Goal: Transaction & Acquisition: Obtain resource

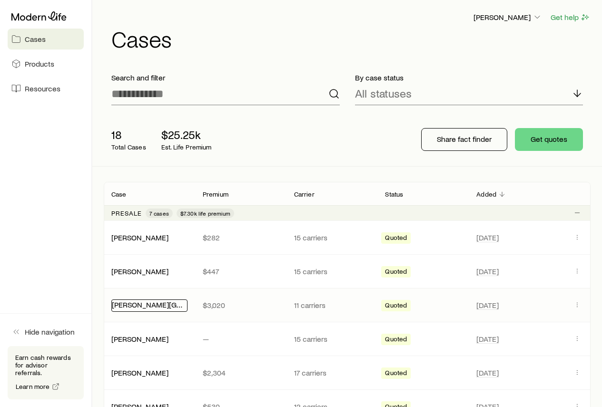
click at [134, 303] on link "[PERSON_NAME][GEOGRAPHIC_DATA]" at bounding box center [176, 304] width 128 height 9
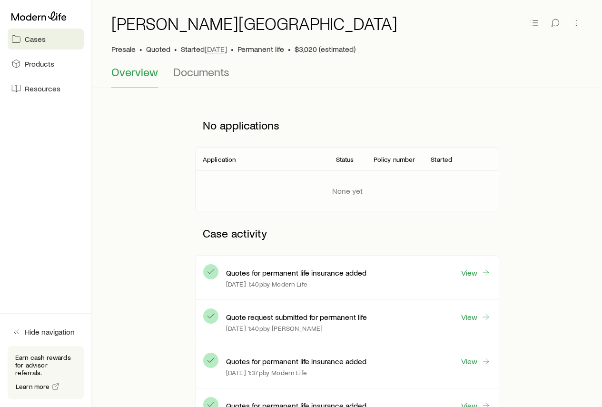
scroll to position [48, 0]
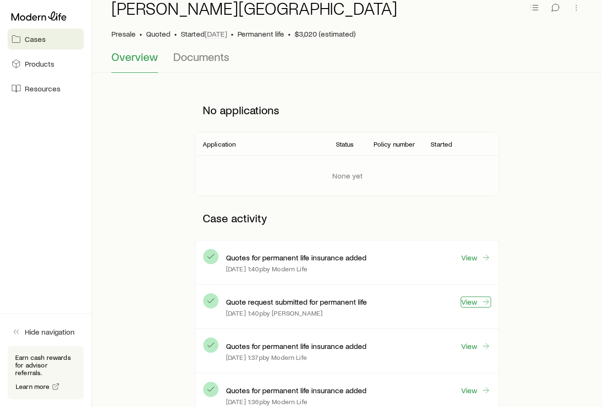
click at [467, 302] on link "View" at bounding box center [475, 301] width 30 height 11
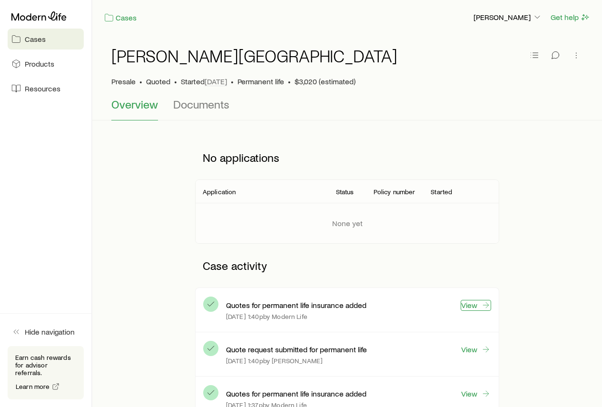
click at [470, 304] on link "View" at bounding box center [475, 305] width 30 height 11
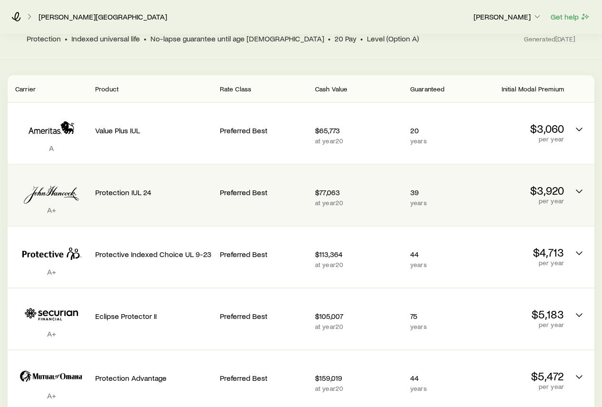
scroll to position [190, 0]
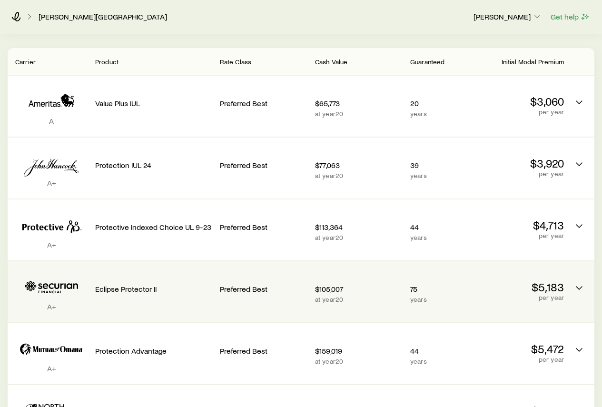
click at [540, 280] on p "$5,183" at bounding box center [519, 286] width 87 height 13
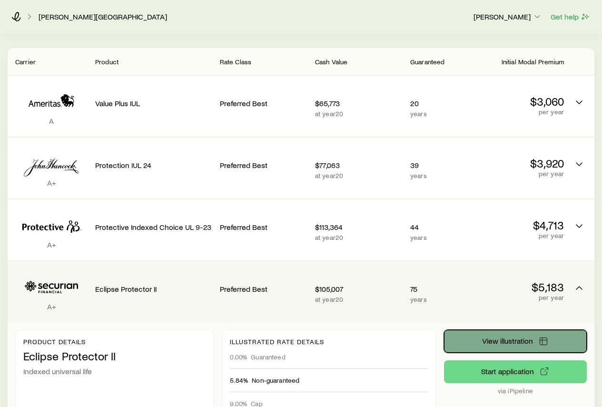
click at [503, 337] on span "View illustration" at bounding box center [507, 341] width 51 height 8
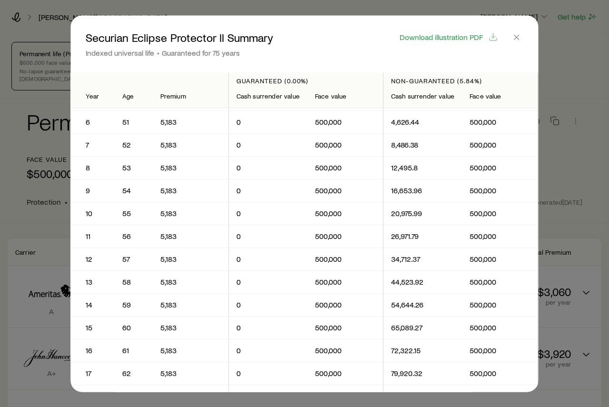
scroll to position [95, 0]
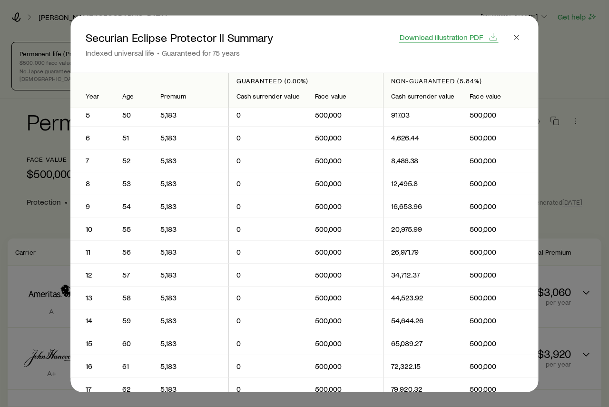
click at [451, 37] on span "Download illustration PDF" at bounding box center [440, 37] width 83 height 8
click at [517, 33] on icon "button" at bounding box center [517, 37] width 10 height 10
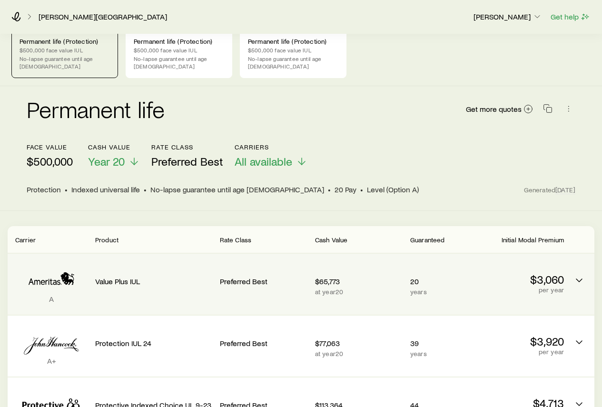
scroll to position [0, 0]
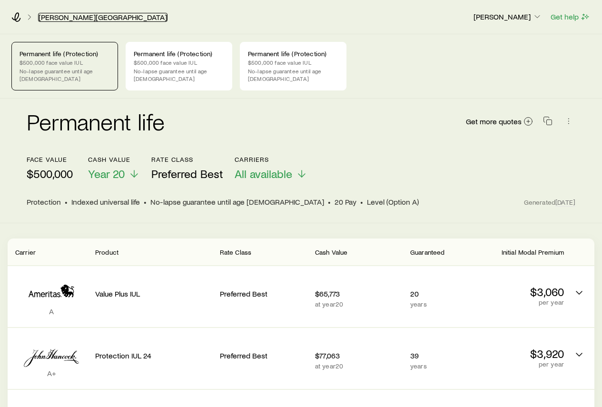
click at [73, 18] on link "[PERSON_NAME][GEOGRAPHIC_DATA]" at bounding box center [102, 17] width 129 height 9
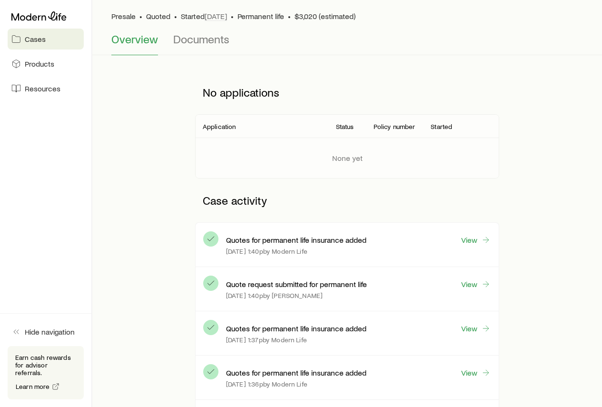
scroll to position [48, 0]
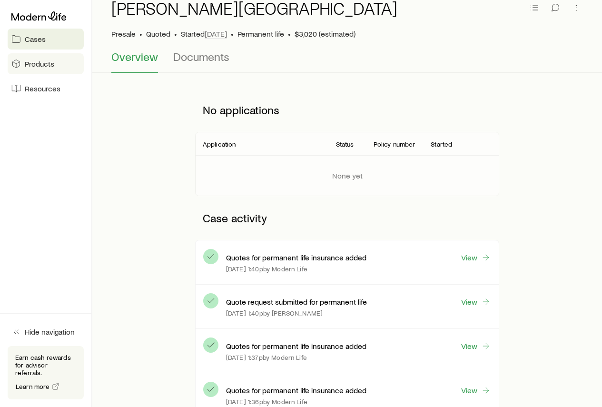
click at [46, 64] on span "Products" at bounding box center [39, 64] width 29 height 10
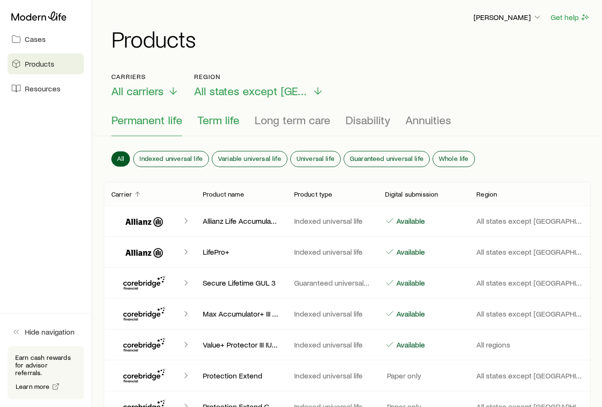
click at [223, 122] on span "Term life" at bounding box center [218, 119] width 42 height 13
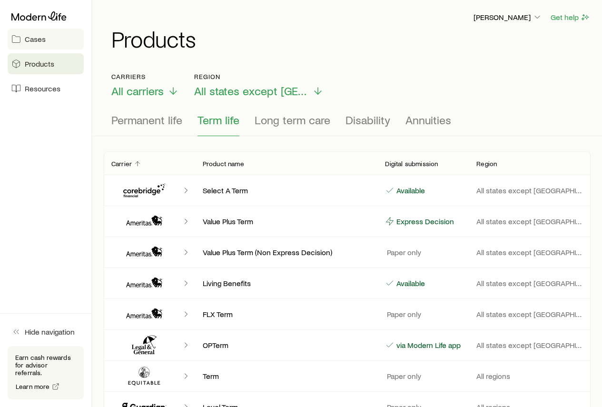
click at [30, 39] on span "Cases" at bounding box center [35, 39] width 21 height 10
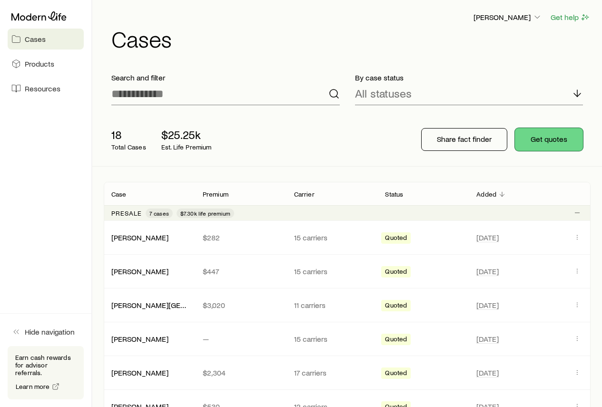
click at [546, 146] on button "Get quotes" at bounding box center [549, 139] width 68 height 23
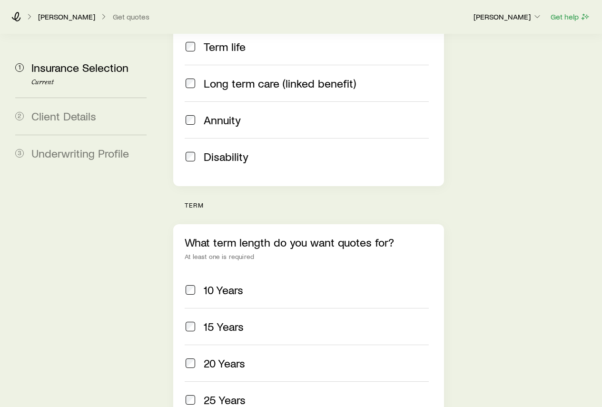
scroll to position [285, 0]
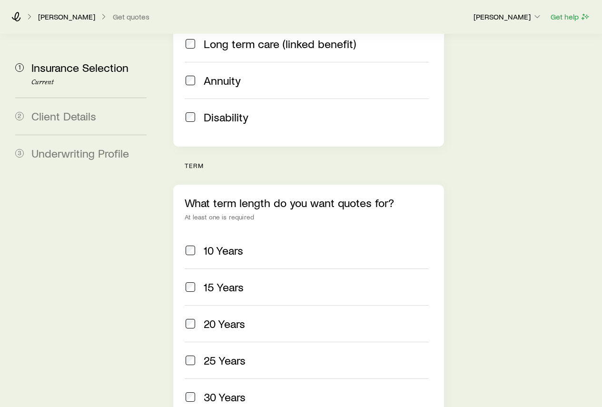
click at [196, 305] on label "20 Years" at bounding box center [305, 323] width 243 height 37
click at [194, 280] on span at bounding box center [189, 286] width 11 height 13
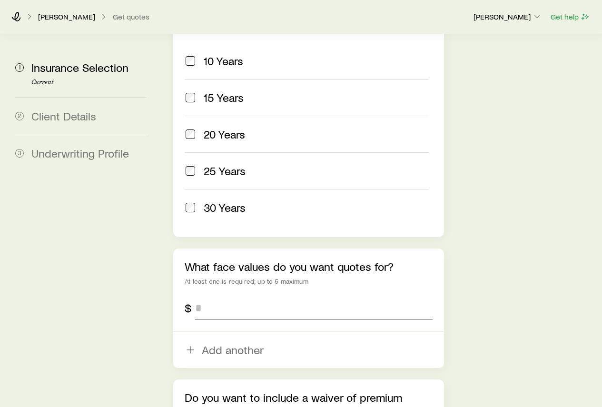
scroll to position [476, 0]
drag, startPoint x: 214, startPoint y: 256, endPoint x: 181, endPoint y: 253, distance: 33.4
click at [181, 253] on div "What face values do you want quotes for? At least one is required; up to 5 maxi…" at bounding box center [308, 306] width 270 height 119
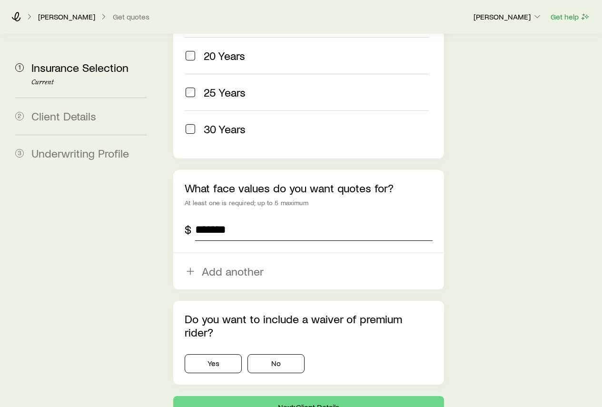
scroll to position [563, 0]
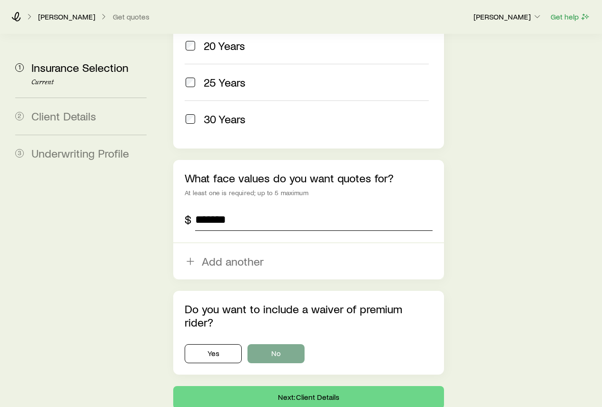
type input "*******"
click at [264, 344] on button "No" at bounding box center [275, 353] width 57 height 19
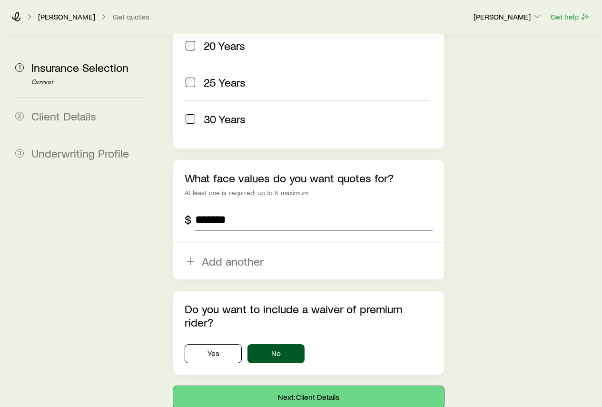
click at [280, 386] on button "Next: Client Details" at bounding box center [308, 397] width 270 height 23
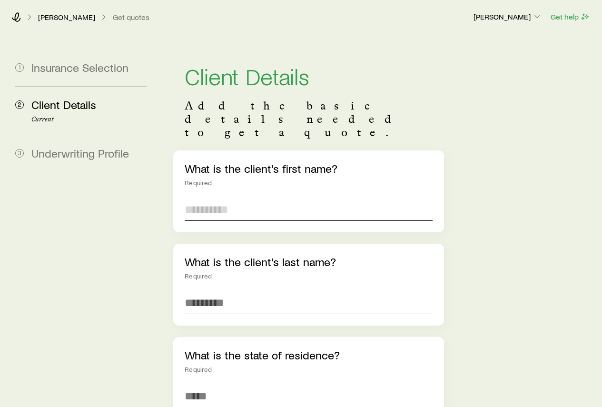
click at [231, 198] on input "text" at bounding box center [307, 209] width 247 height 23
type input "*****"
click at [205, 291] on input "text" at bounding box center [307, 302] width 247 height 23
type input "********"
click at [219, 384] on input at bounding box center [307, 395] width 247 height 23
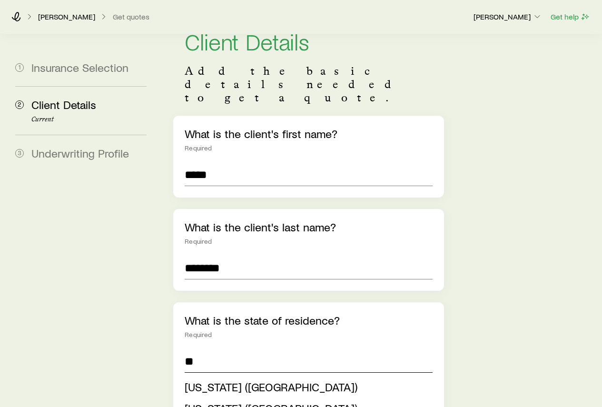
scroll to position [143, 0]
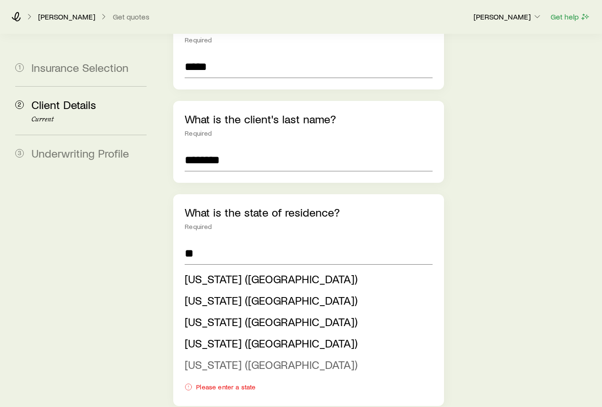
click at [212, 357] on span "[US_STATE] ([GEOGRAPHIC_DATA])" at bounding box center [270, 364] width 173 height 14
type input "**********"
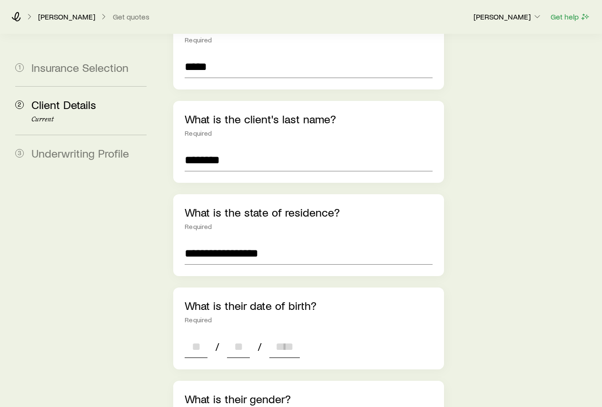
click at [194, 335] on input at bounding box center [195, 346] width 23 height 23
type input "**"
type input "****"
type input "*"
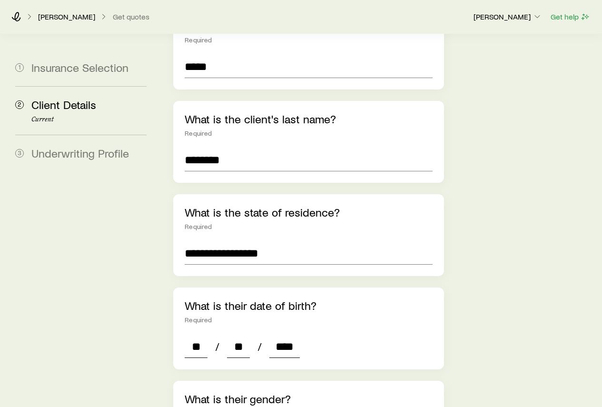
type input "*"
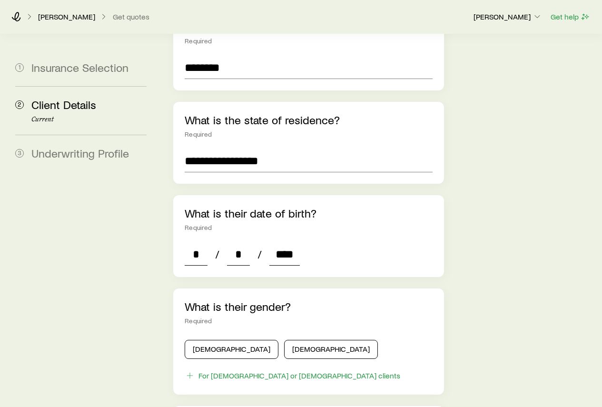
scroll to position [238, 0]
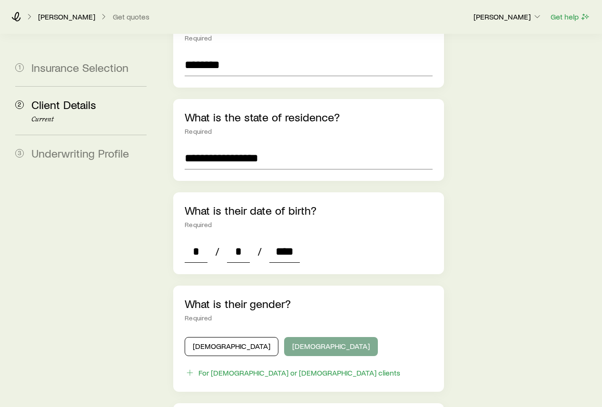
type input "****"
click at [284, 337] on button "[DEMOGRAPHIC_DATA]" at bounding box center [331, 346] width 94 height 19
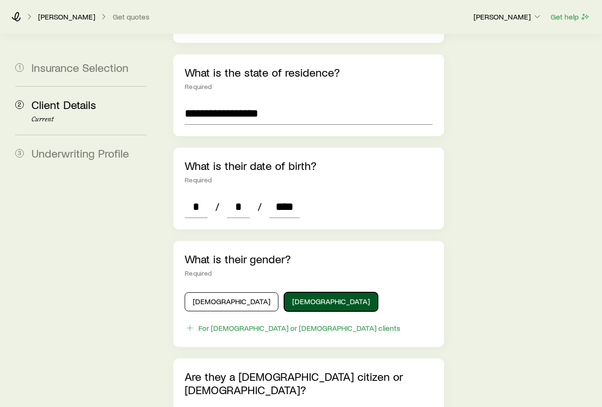
scroll to position [333, 0]
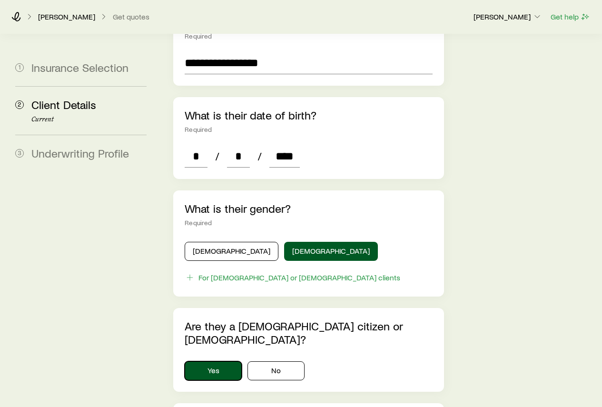
click at [218, 361] on button "Yes" at bounding box center [212, 370] width 57 height 19
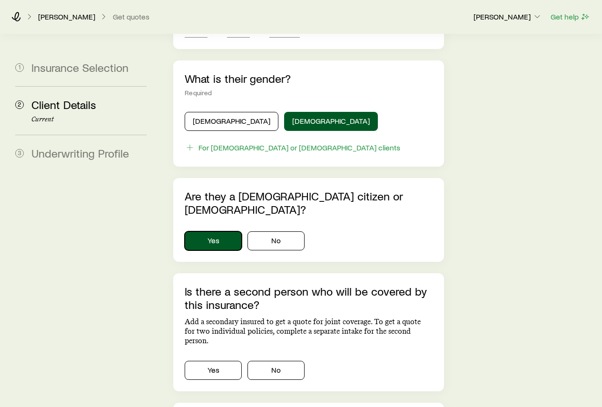
scroll to position [476, 0]
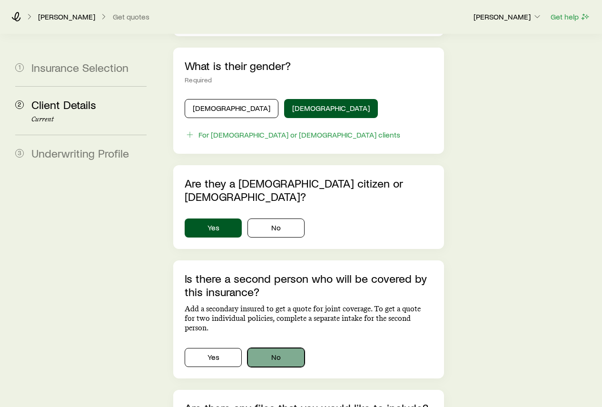
click at [267, 348] on button "No" at bounding box center [275, 357] width 57 height 19
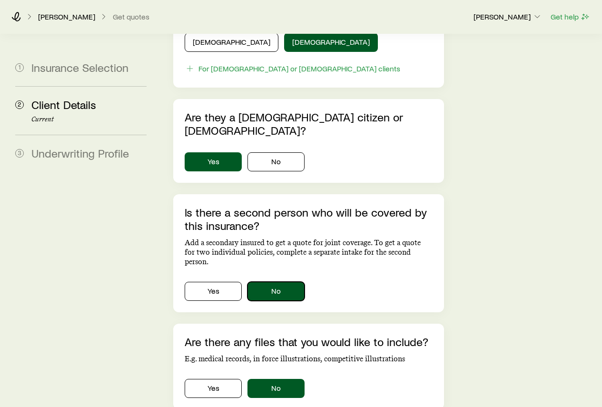
scroll to position [571, 0]
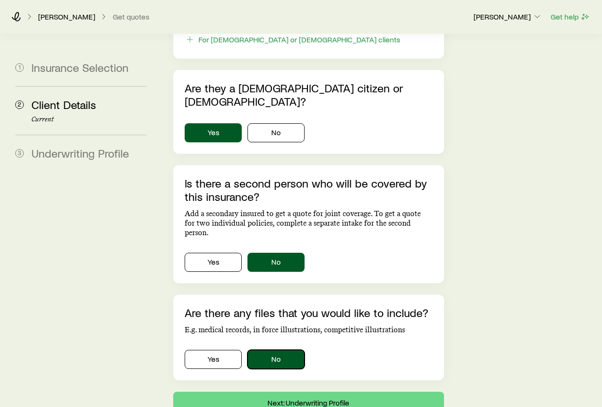
click at [266, 349] on button "No" at bounding box center [275, 358] width 57 height 19
click at [296, 391] on button "Next: Underwriting Profile" at bounding box center [308, 402] width 270 height 23
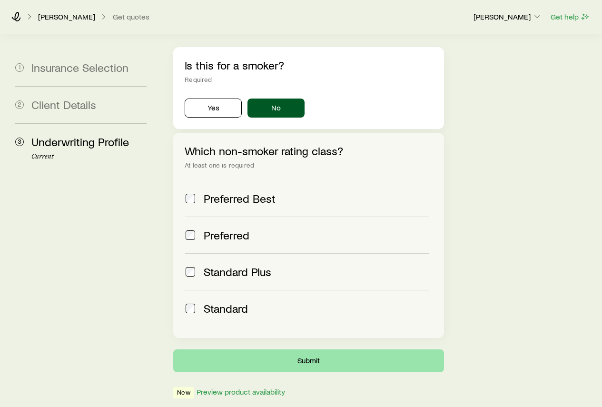
scroll to position [340, 0]
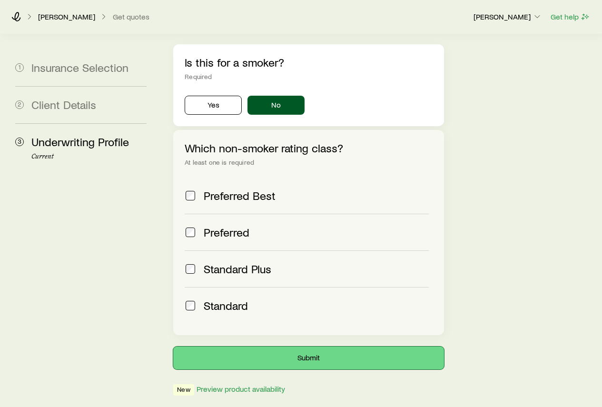
click at [278, 346] on button "Submit" at bounding box center [308, 357] width 270 height 23
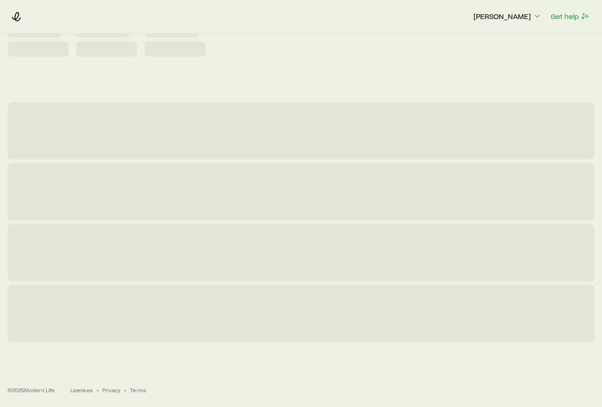
scroll to position [0, 0]
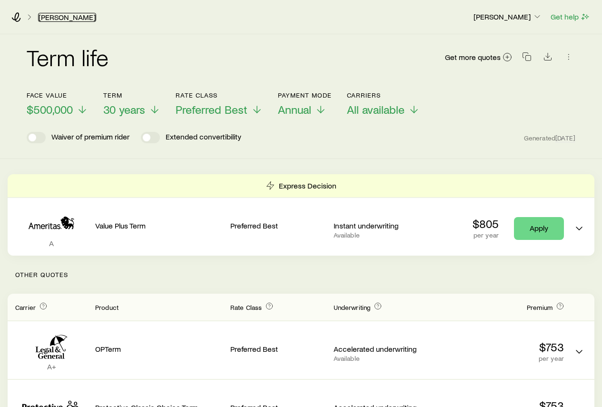
click at [60, 19] on link "[PERSON_NAME]" at bounding box center [67, 17] width 58 height 9
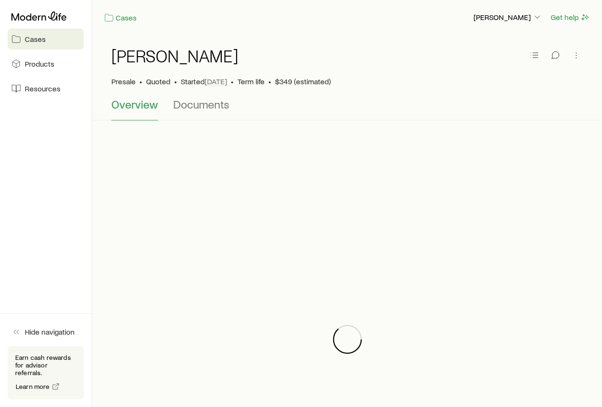
click at [38, 39] on span "Cases" at bounding box center [35, 39] width 21 height 10
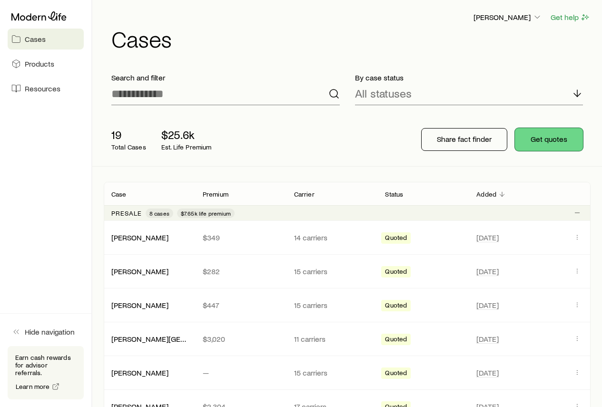
click at [540, 141] on button "Get quotes" at bounding box center [549, 139] width 68 height 23
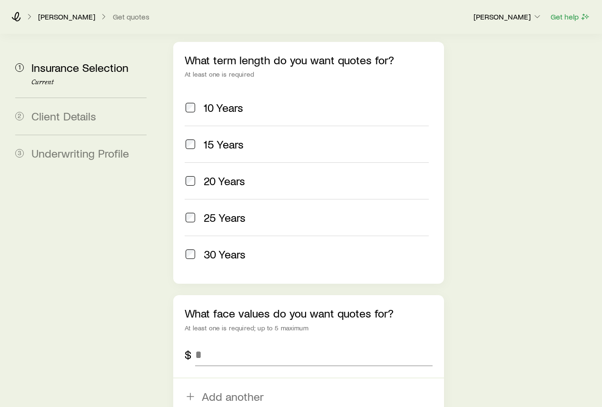
scroll to position [476, 0]
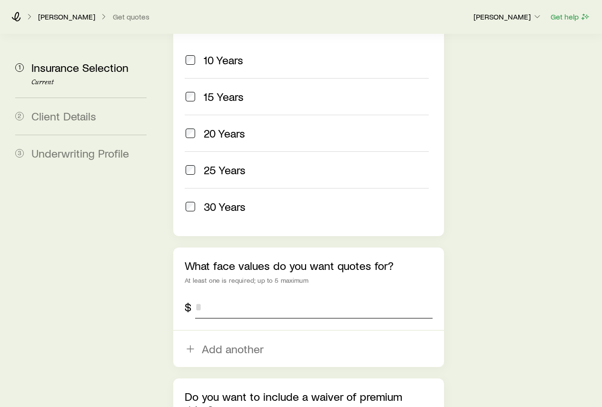
click at [223, 295] on input "tel" at bounding box center [313, 306] width 237 height 23
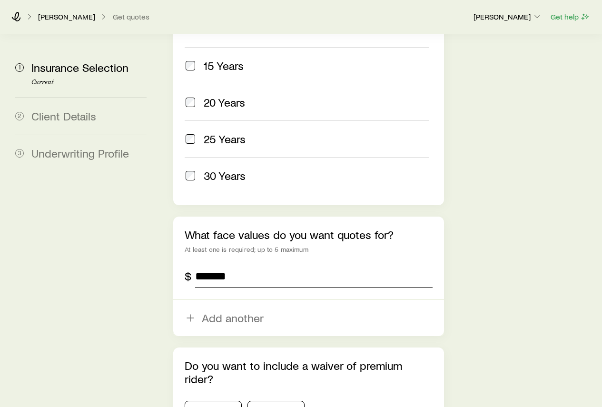
scroll to position [563, 0]
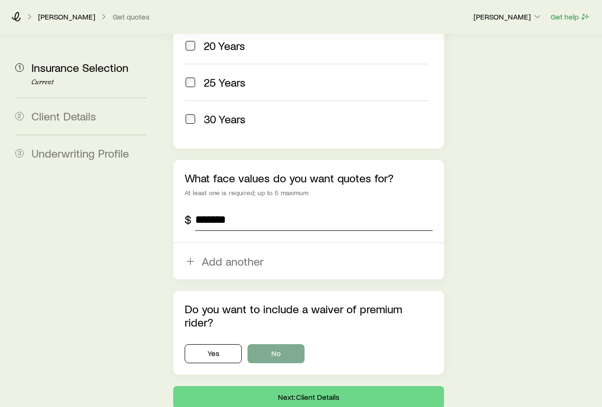
type input "*******"
click at [281, 344] on button "No" at bounding box center [275, 353] width 57 height 19
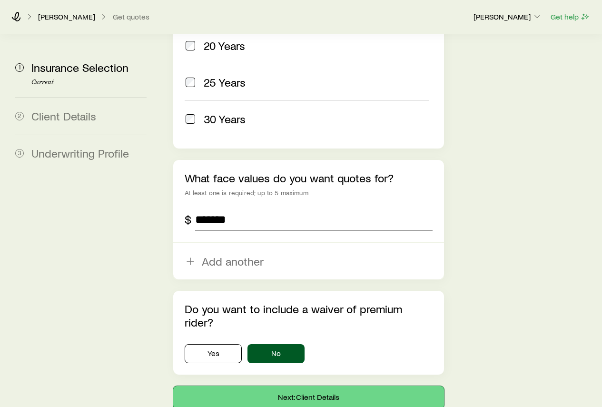
click at [284, 386] on button "Next: Client Details" at bounding box center [308, 397] width 270 height 23
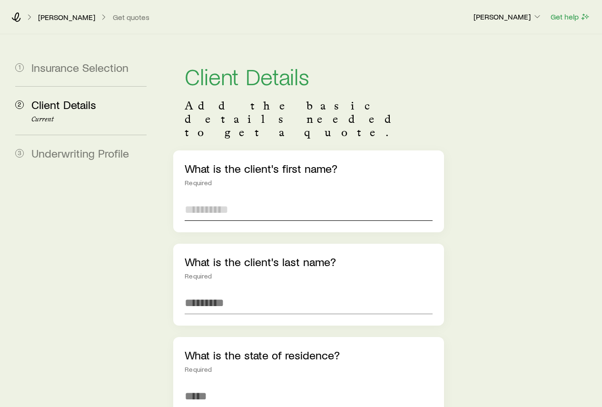
click at [217, 198] on input "text" at bounding box center [307, 209] width 247 height 23
type input "********"
click at [215, 291] on input "text" at bounding box center [307, 302] width 247 height 23
type input "*"
click at [203, 384] on input at bounding box center [307, 395] width 247 height 23
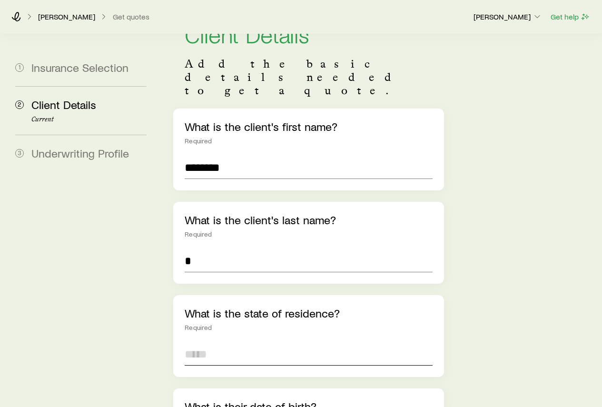
scroll to position [95, 0]
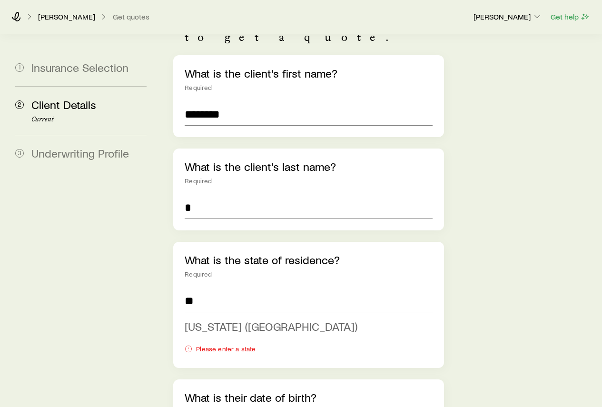
click at [236, 319] on span "[US_STATE] ([GEOGRAPHIC_DATA])" at bounding box center [270, 326] width 173 height 14
type input "**********"
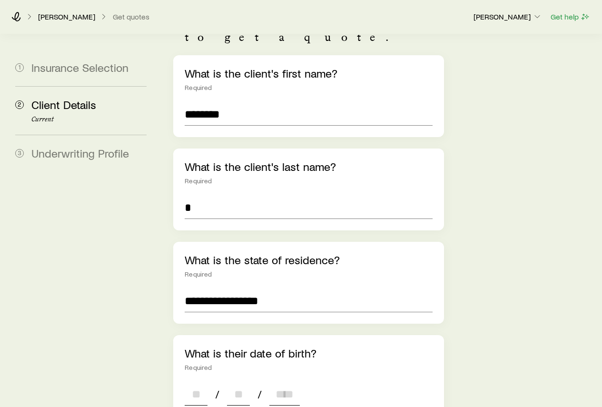
click at [206, 382] on input at bounding box center [195, 393] width 23 height 23
type input "**"
type input "****"
type input "*"
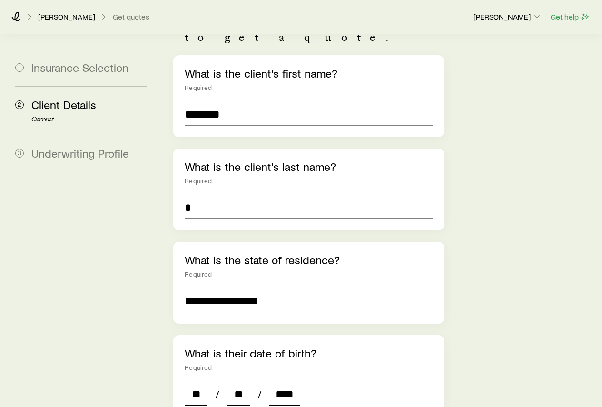
type input "*"
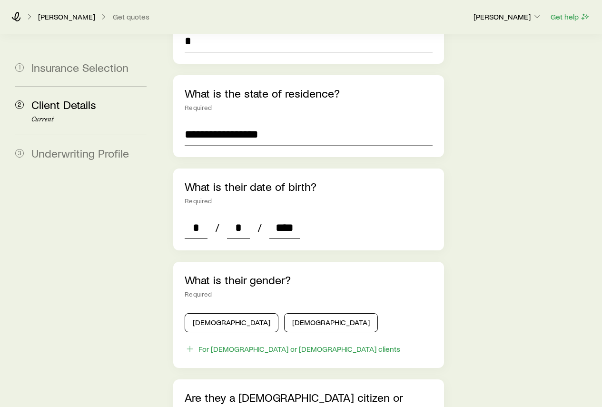
scroll to position [285, 0]
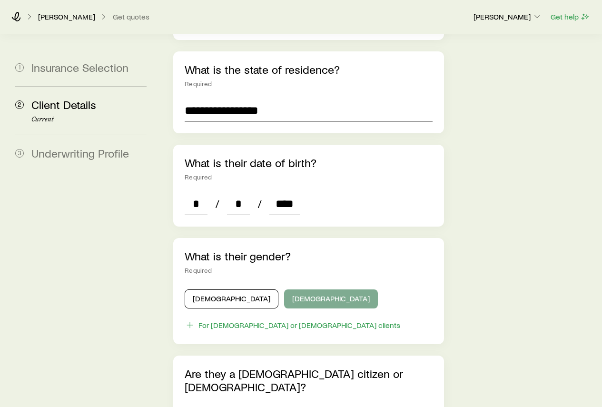
type input "****"
click at [284, 289] on button "[DEMOGRAPHIC_DATA]" at bounding box center [331, 298] width 94 height 19
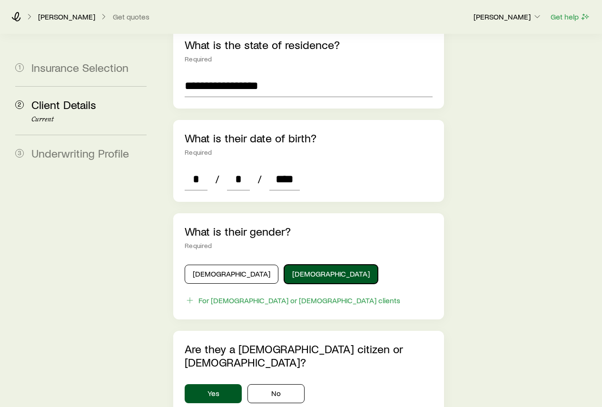
scroll to position [333, 0]
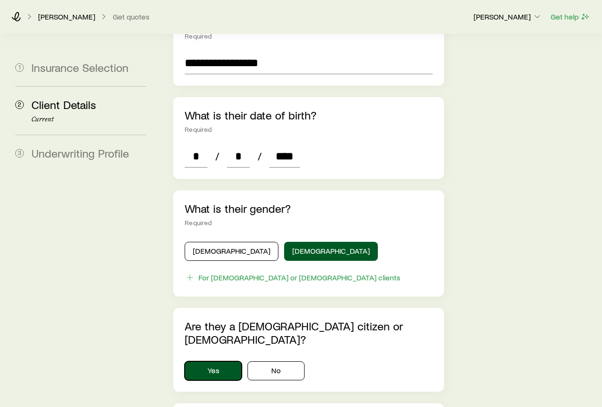
click at [221, 361] on button "Yes" at bounding box center [212, 370] width 57 height 19
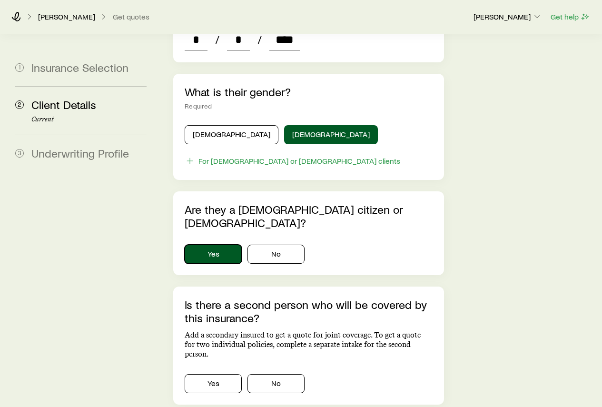
scroll to position [476, 0]
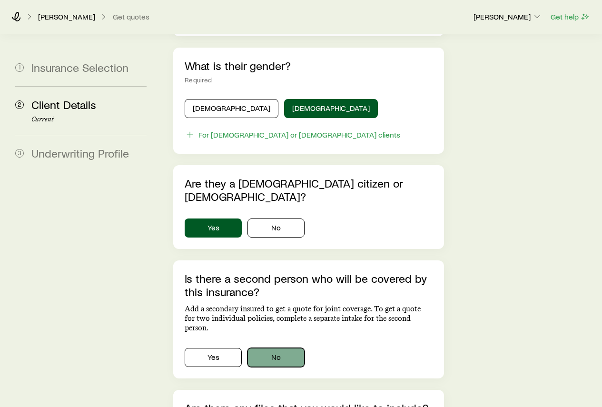
click at [283, 348] on button "No" at bounding box center [275, 357] width 57 height 19
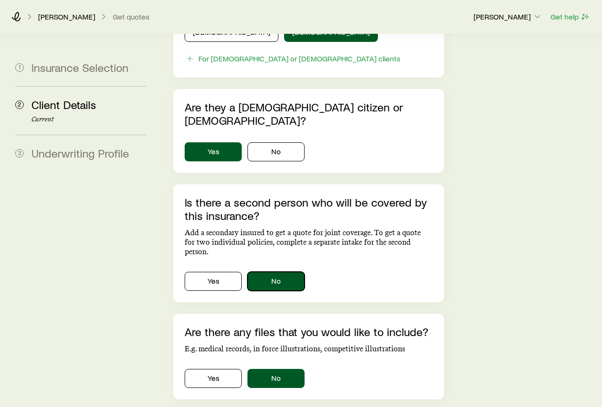
scroll to position [571, 0]
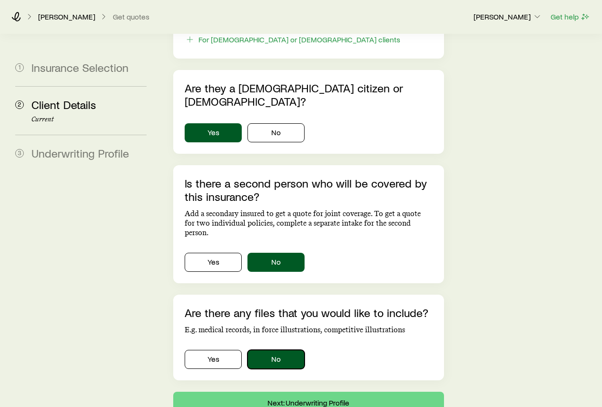
click at [284, 349] on button "No" at bounding box center [275, 358] width 57 height 19
click at [284, 391] on button "Next: Underwriting Profile" at bounding box center [308, 402] width 270 height 23
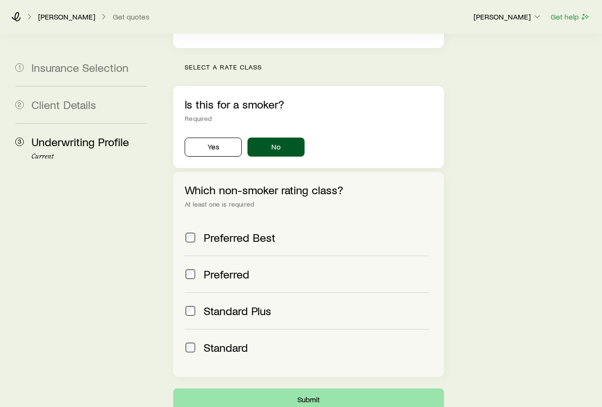
scroll to position [340, 0]
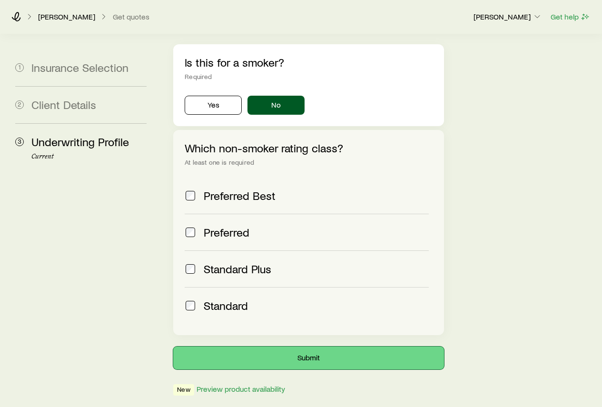
click at [267, 346] on button "Submit" at bounding box center [308, 357] width 270 height 23
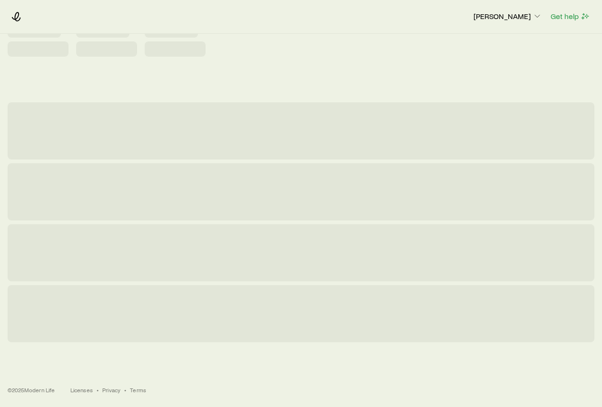
scroll to position [0, 0]
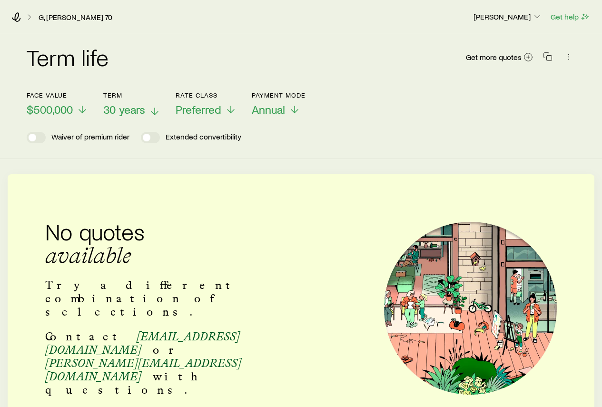
click at [150, 107] on icon at bounding box center [154, 111] width 11 height 11
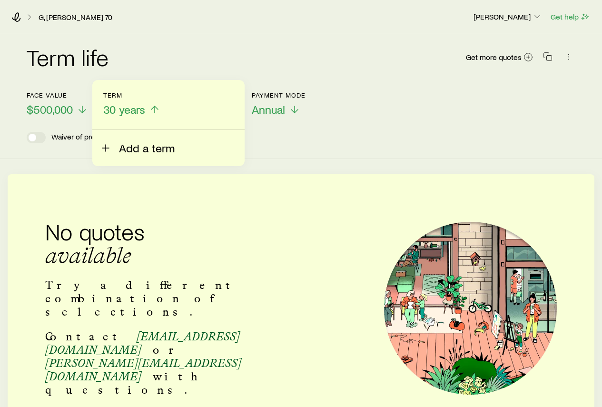
click at [132, 153] on span "Add a term" at bounding box center [147, 147] width 56 height 13
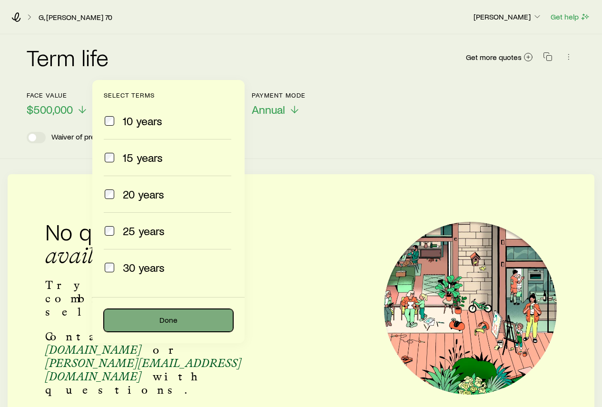
click at [155, 322] on button "Done" at bounding box center [168, 320] width 129 height 23
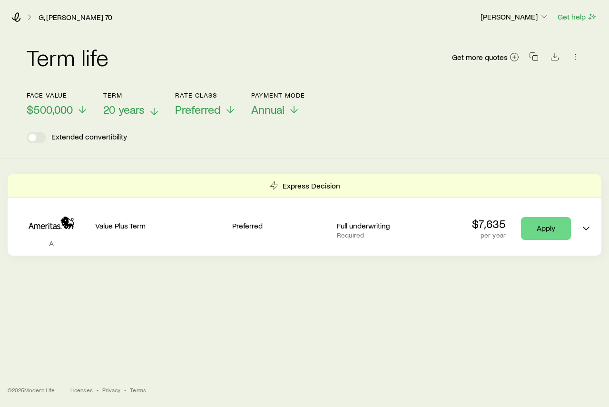
click at [153, 109] on icon at bounding box center [153, 111] width 11 height 11
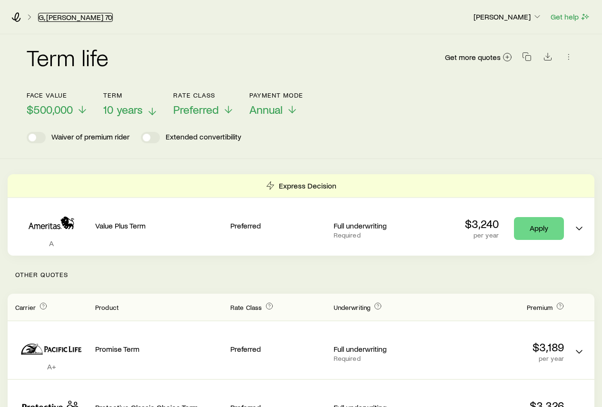
click at [46, 18] on link "G, [PERSON_NAME] 70" at bounding box center [75, 17] width 75 height 9
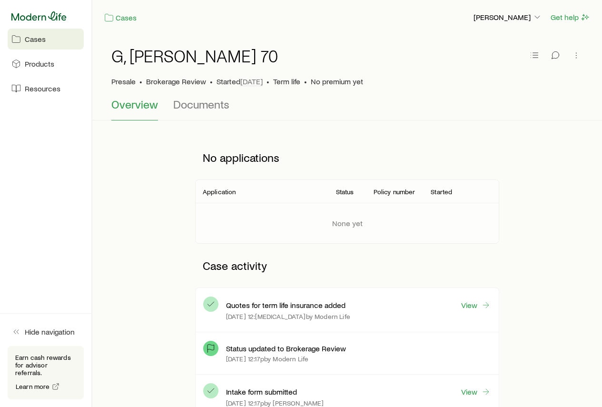
click at [48, 16] on icon at bounding box center [38, 16] width 55 height 10
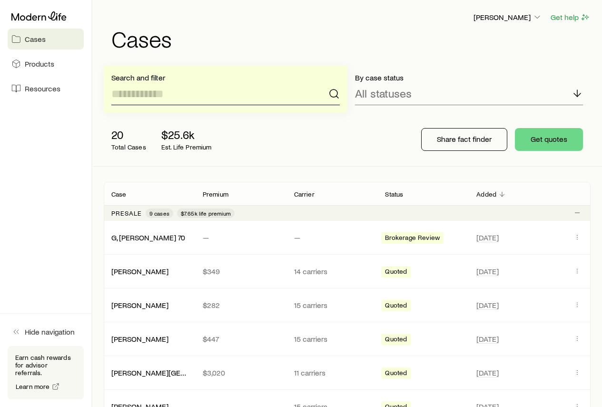
click at [166, 97] on input at bounding box center [225, 93] width 228 height 23
click at [540, 137] on button "Get quotes" at bounding box center [549, 139] width 68 height 23
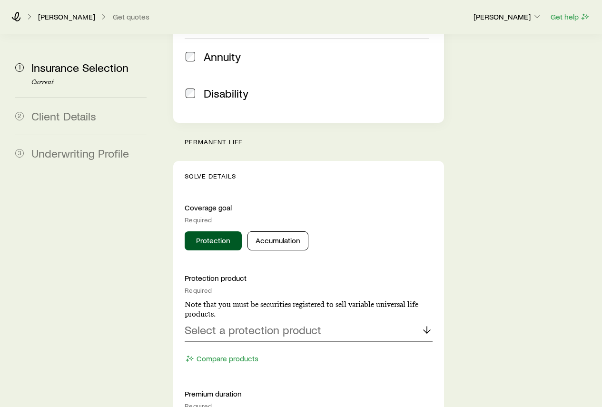
scroll to position [333, 0]
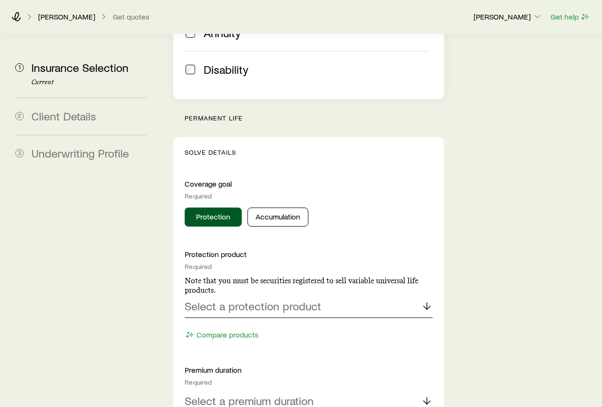
click at [273, 299] on p "Select a protection product" at bounding box center [252, 305] width 136 height 13
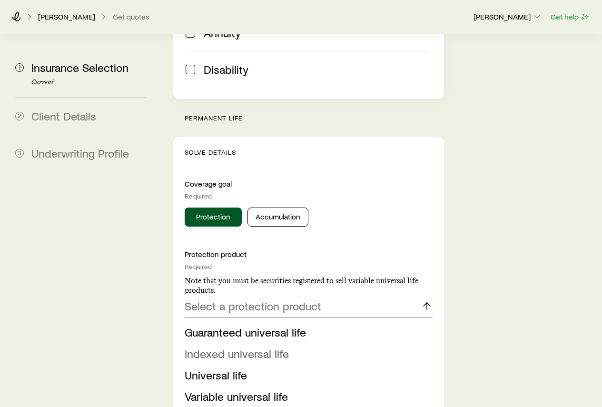
click at [264, 346] on span "Indexed universal life" at bounding box center [236, 353] width 104 height 14
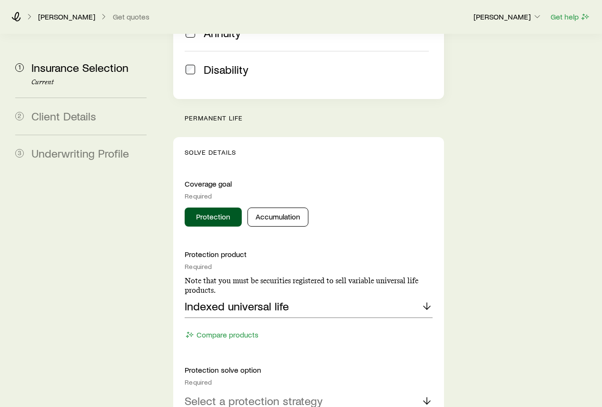
click at [275, 394] on p "Select a protection strategy" at bounding box center [253, 400] width 138 height 13
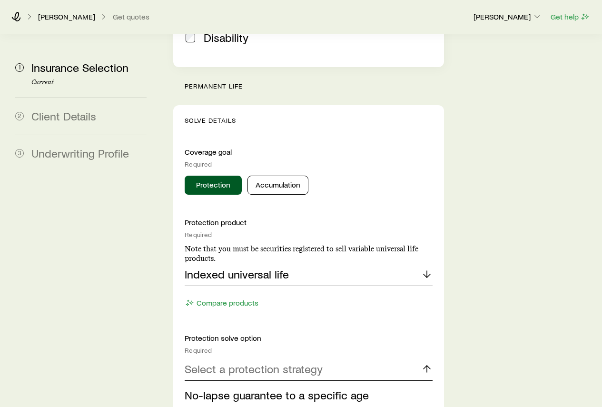
scroll to position [380, 0]
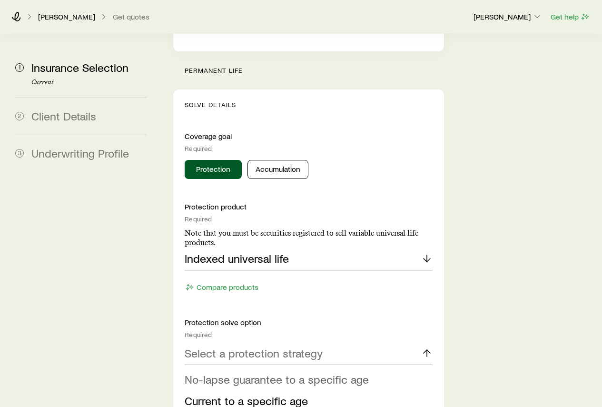
click at [268, 372] on span "No-lapse guarantee to a specific age" at bounding box center [276, 379] width 184 height 14
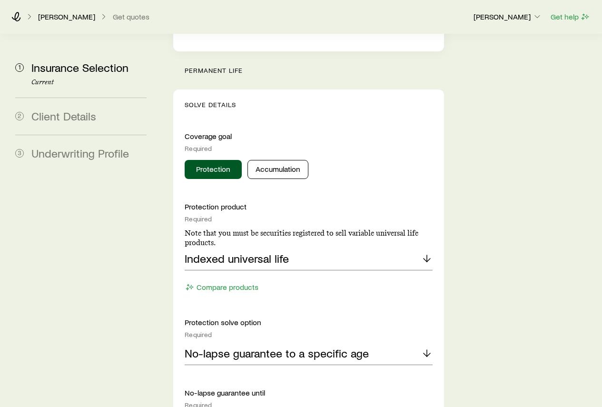
scroll to position [428, 0]
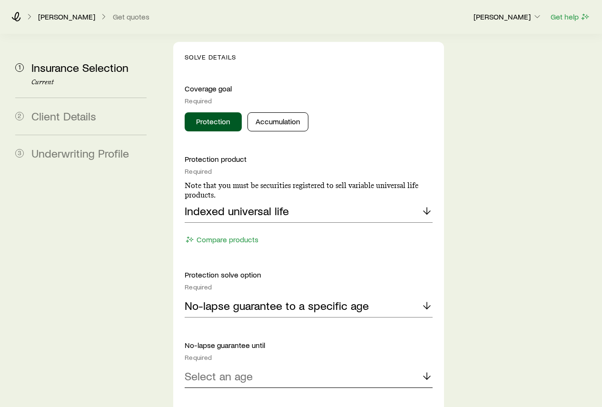
click at [243, 369] on p "Select an age" at bounding box center [218, 375] width 68 height 13
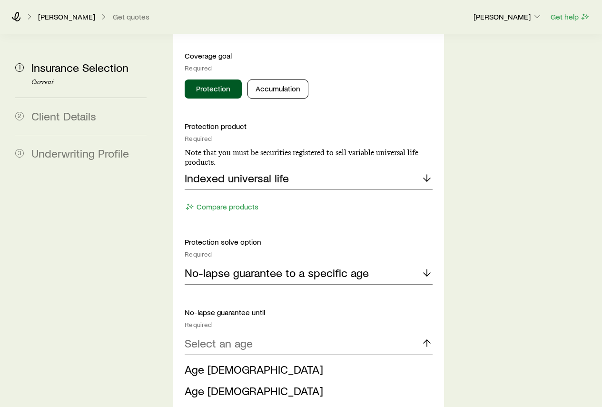
scroll to position [523, 0]
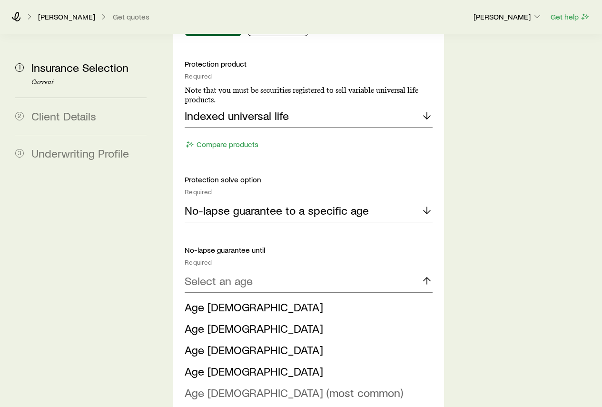
click at [204, 385] on span "Age [DEMOGRAPHIC_DATA] (most common)" at bounding box center [293, 392] width 218 height 14
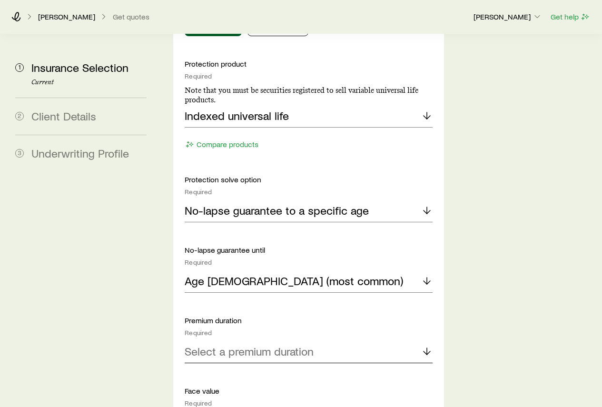
click at [245, 344] on p "Select a premium duration" at bounding box center [248, 350] width 129 height 13
click at [244, 370] on span "Continuous Pay (Level Pay)" at bounding box center [250, 377] width 133 height 14
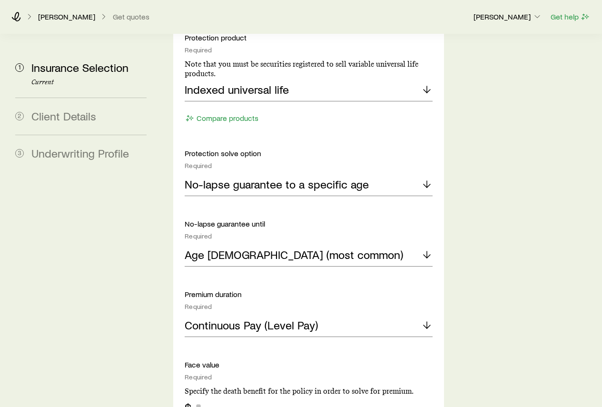
scroll to position [571, 0]
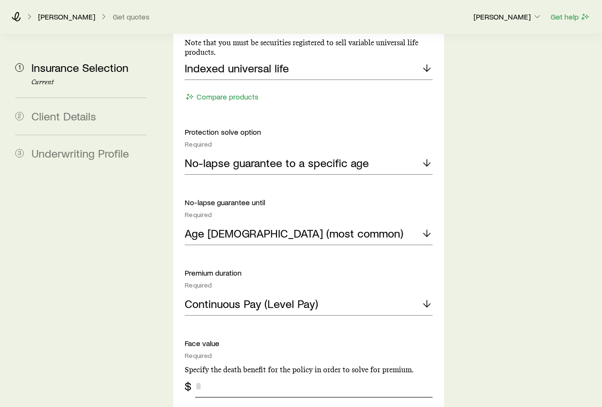
drag, startPoint x: 204, startPoint y: 332, endPoint x: 192, endPoint y: 332, distance: 11.9
click at [192, 374] on div "$" at bounding box center [307, 385] width 247 height 23
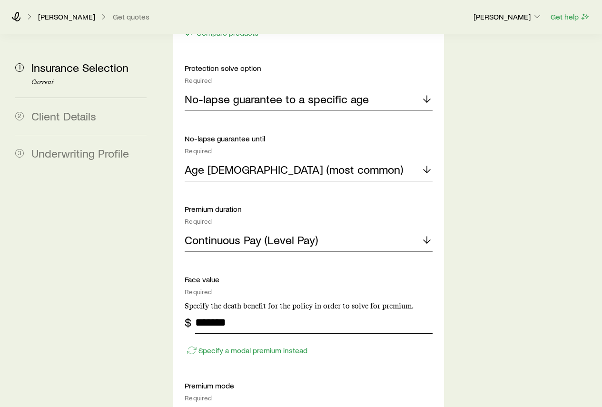
scroll to position [713, 0]
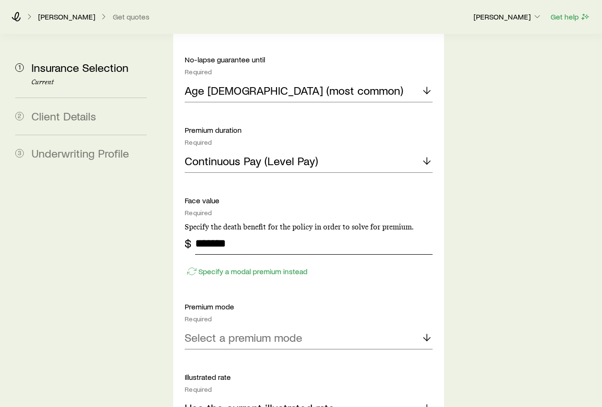
type input "*******"
click at [266, 326] on div "Select a premium mode" at bounding box center [307, 337] width 247 height 23
click at [217, 356] on span "Annual" at bounding box center [200, 363] width 33 height 14
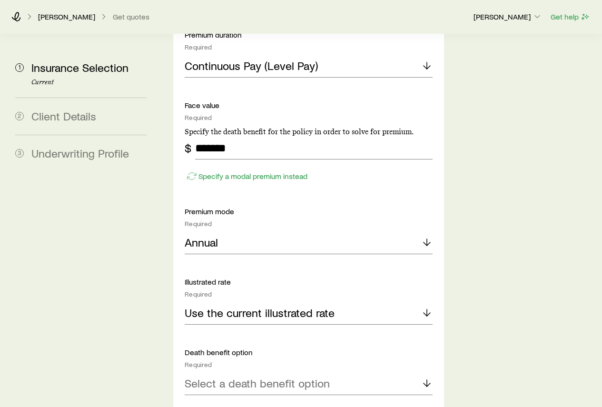
scroll to position [856, 0]
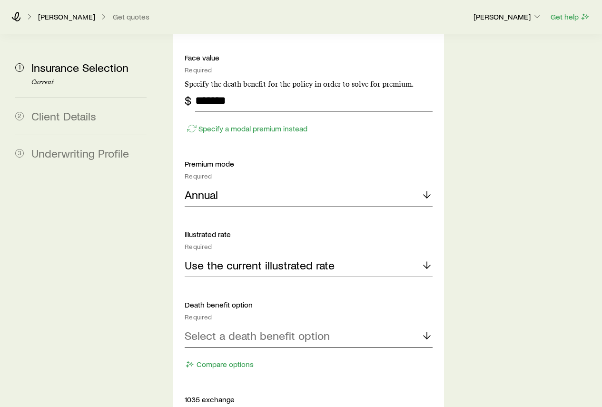
click at [249, 329] on p "Select a death benefit option" at bounding box center [256, 335] width 145 height 13
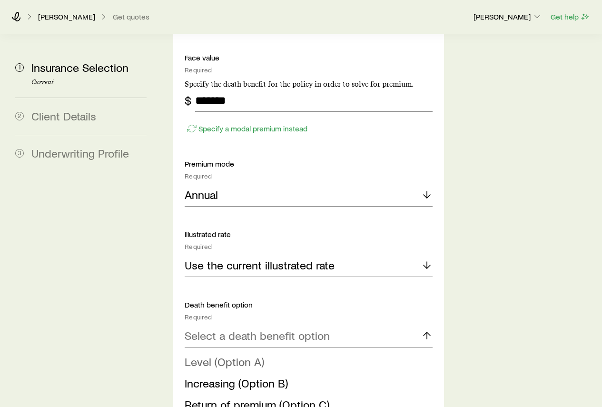
click at [224, 354] on span "Level (Option A)" at bounding box center [223, 361] width 79 height 14
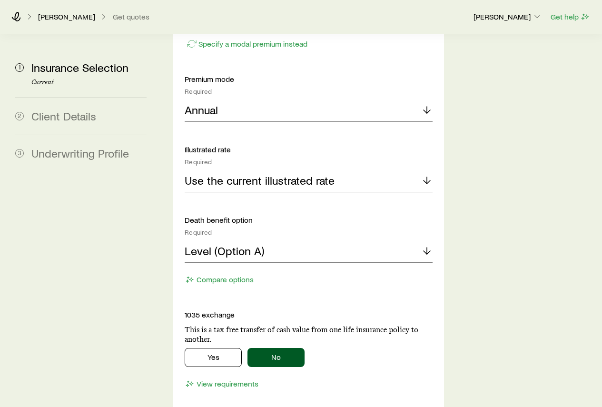
scroll to position [951, 0]
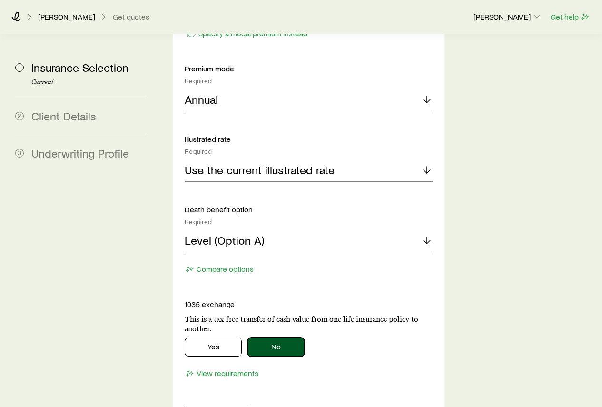
click at [274, 337] on button "No" at bounding box center [275, 346] width 57 height 19
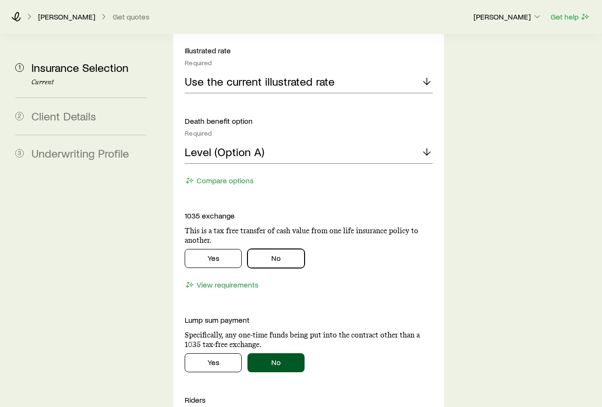
scroll to position [1046, 0]
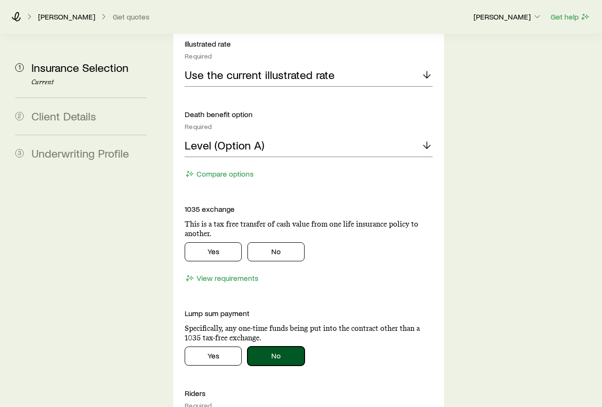
click at [268, 346] on button "No" at bounding box center [275, 355] width 57 height 19
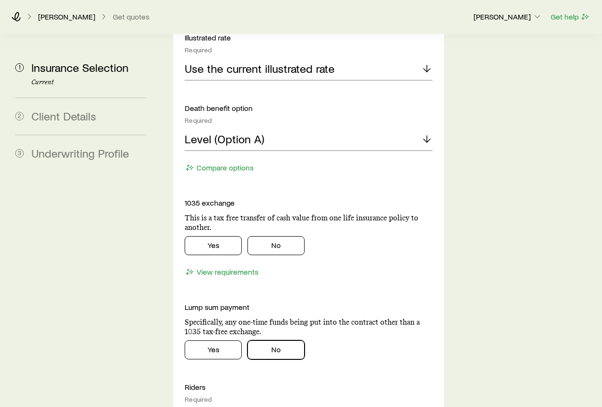
scroll to position [1094, 0]
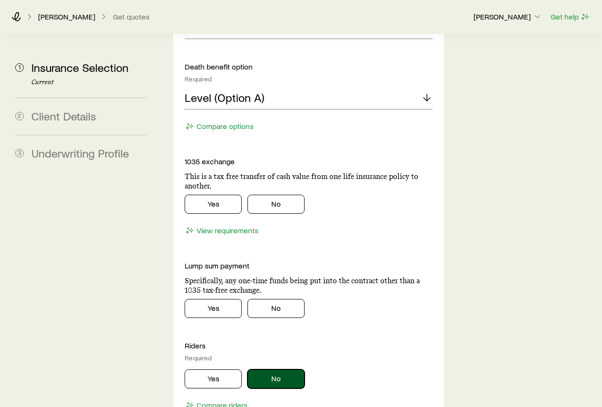
click at [268, 369] on button "No" at bounding box center [275, 378] width 57 height 19
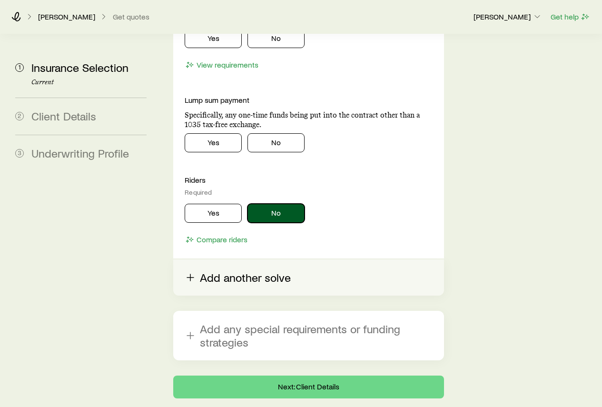
scroll to position [1262, 0]
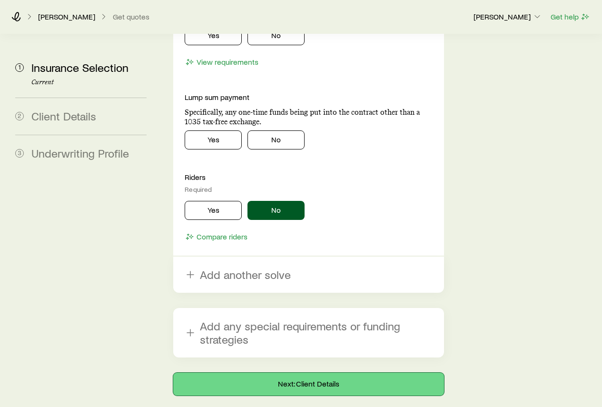
click at [271, 372] on button "Next: Client Details" at bounding box center [308, 383] width 270 height 23
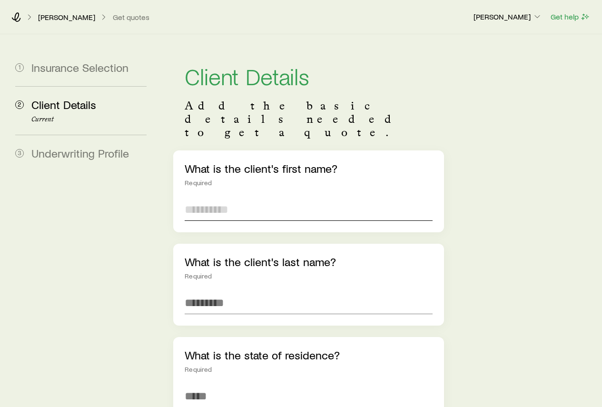
click at [227, 198] on input "text" at bounding box center [307, 209] width 247 height 23
type input "********"
click at [197, 291] on input "text" at bounding box center [307, 302] width 247 height 23
type input "*"
click at [212, 384] on input at bounding box center [307, 395] width 247 height 23
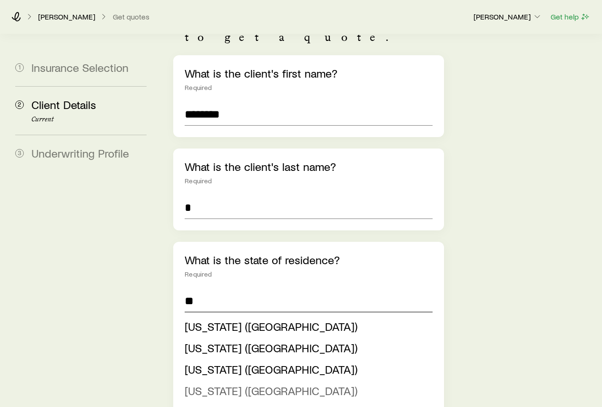
scroll to position [190, 0]
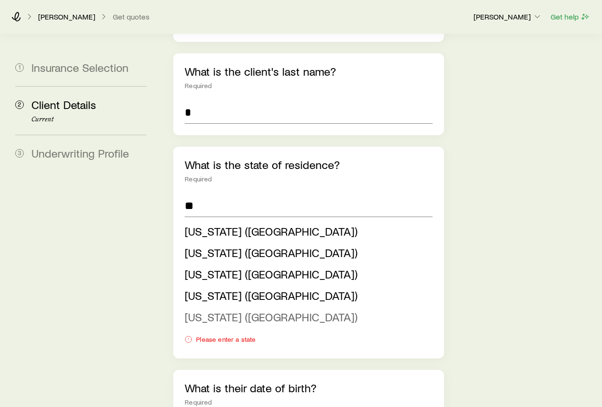
click at [218, 310] on span "[US_STATE] ([GEOGRAPHIC_DATA])" at bounding box center [270, 317] width 173 height 14
type input "**********"
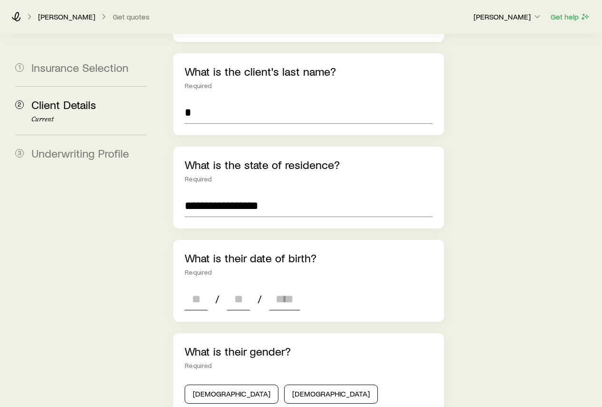
click at [208, 287] on div "/ /" at bounding box center [241, 298] width 115 height 23
drag, startPoint x: 205, startPoint y: 272, endPoint x: 194, endPoint y: 272, distance: 10.9
click at [194, 287] on input at bounding box center [195, 298] width 23 height 23
type input "**"
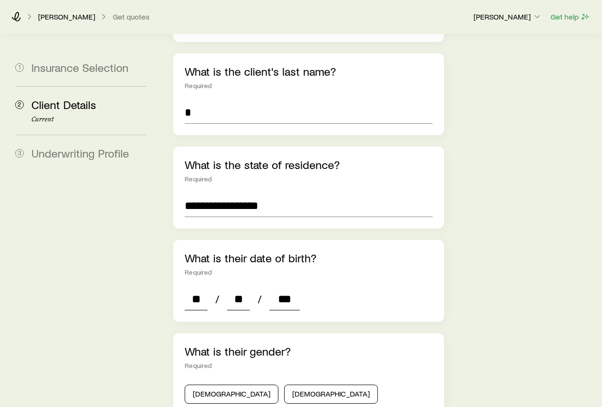
type input "****"
type input "*"
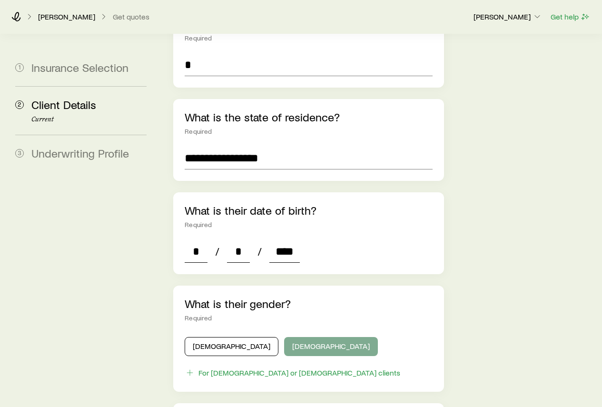
type input "****"
click at [284, 337] on button "[DEMOGRAPHIC_DATA]" at bounding box center [331, 346] width 94 height 19
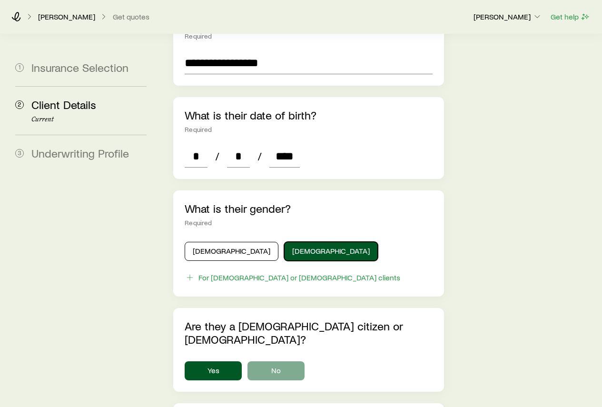
scroll to position [380, 0]
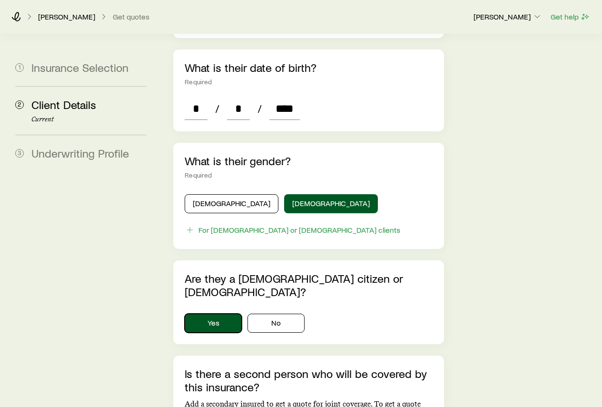
click at [216, 313] on button "Yes" at bounding box center [212, 322] width 57 height 19
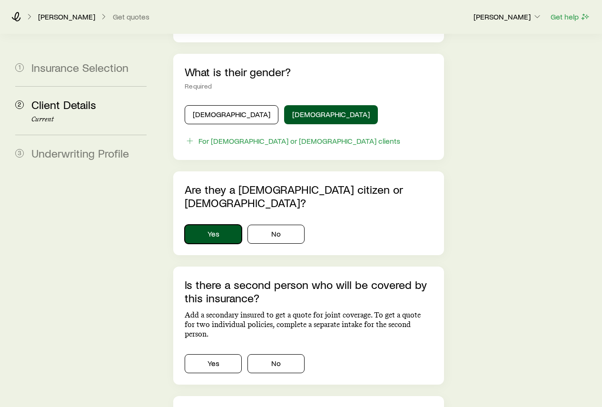
scroll to position [476, 0]
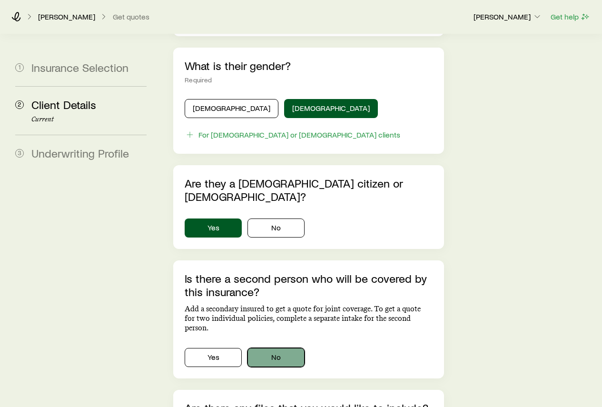
click at [263, 348] on button "No" at bounding box center [275, 357] width 57 height 19
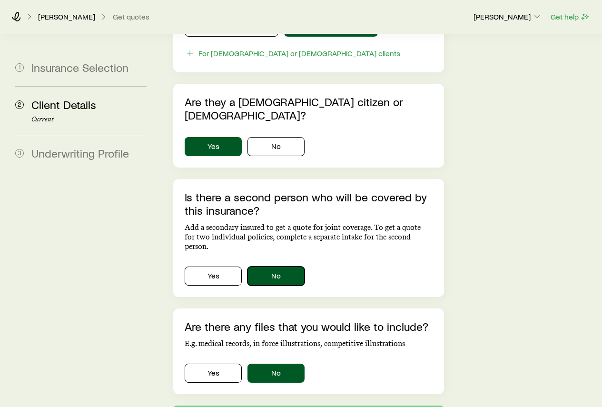
scroll to position [571, 0]
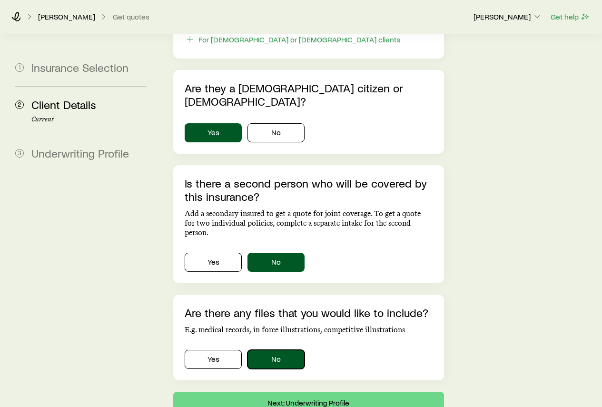
click at [269, 349] on button "No" at bounding box center [275, 358] width 57 height 19
click at [278, 391] on button "Next: Underwriting Profile" at bounding box center [308, 402] width 270 height 23
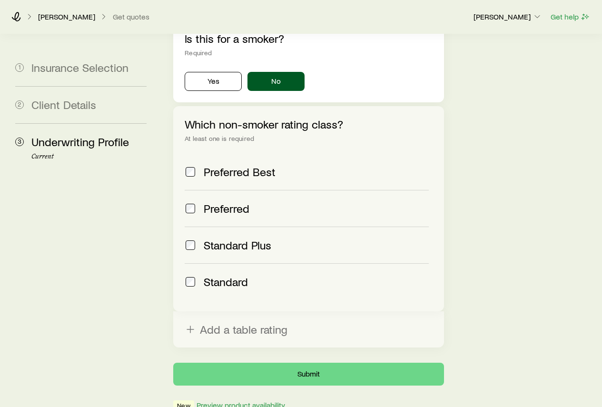
scroll to position [380, 0]
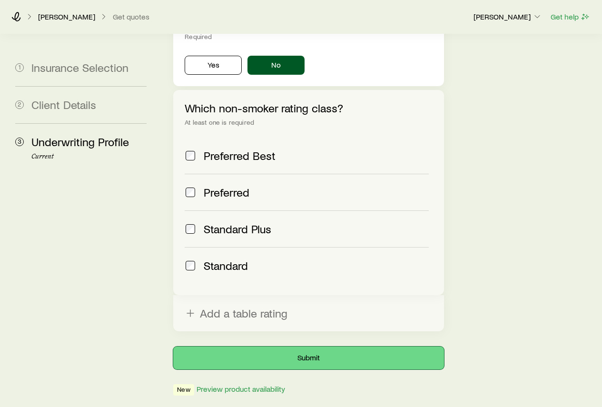
click at [293, 346] on button "Submit" at bounding box center [308, 357] width 270 height 23
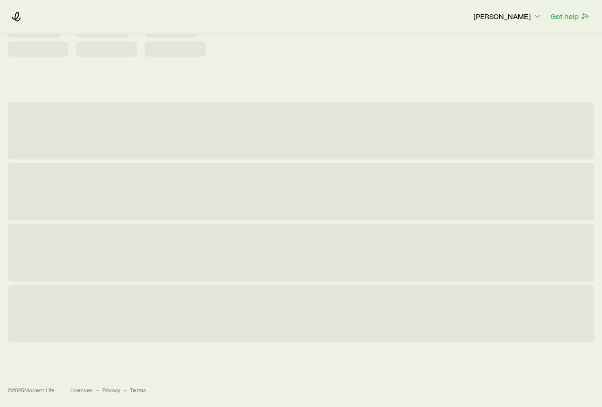
scroll to position [0, 0]
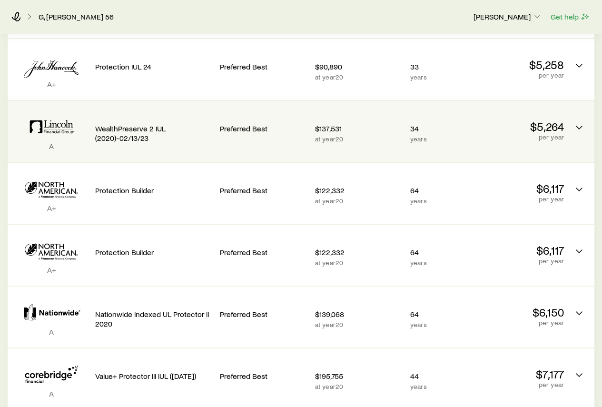
scroll to position [357, 0]
